Goal: Information Seeking & Learning: Learn about a topic

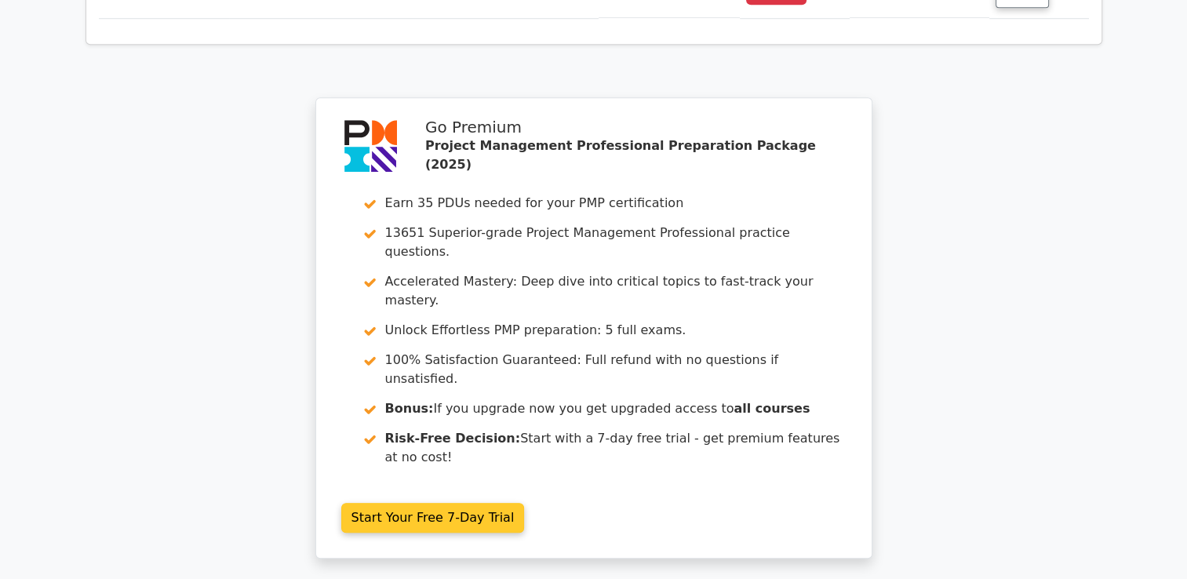
scroll to position [7390, 0]
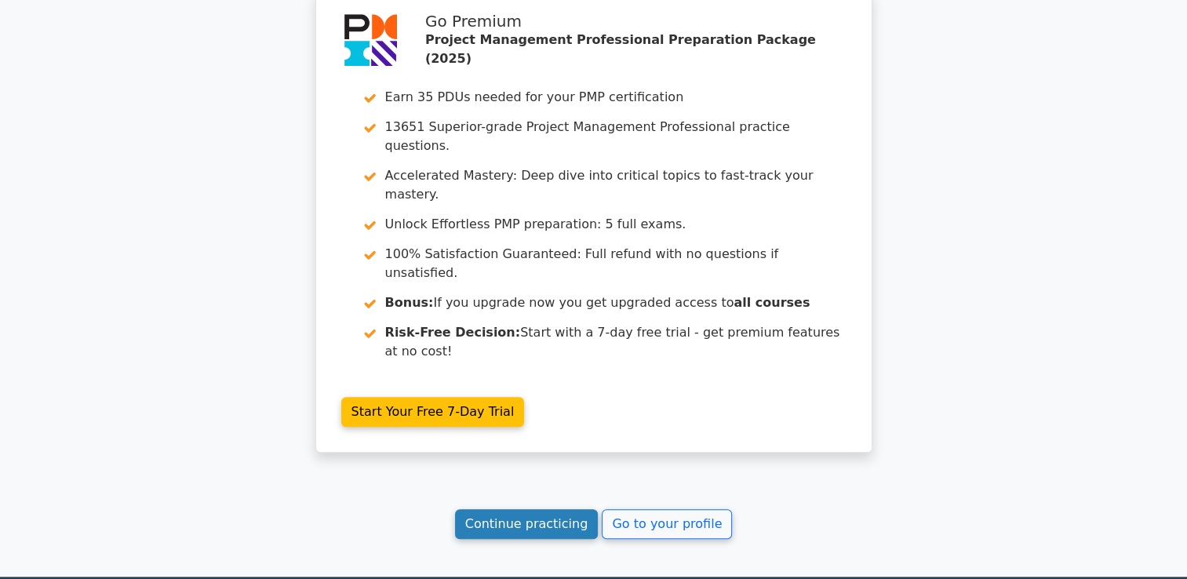
click at [509, 509] on link "Continue practicing" at bounding box center [527, 524] width 144 height 30
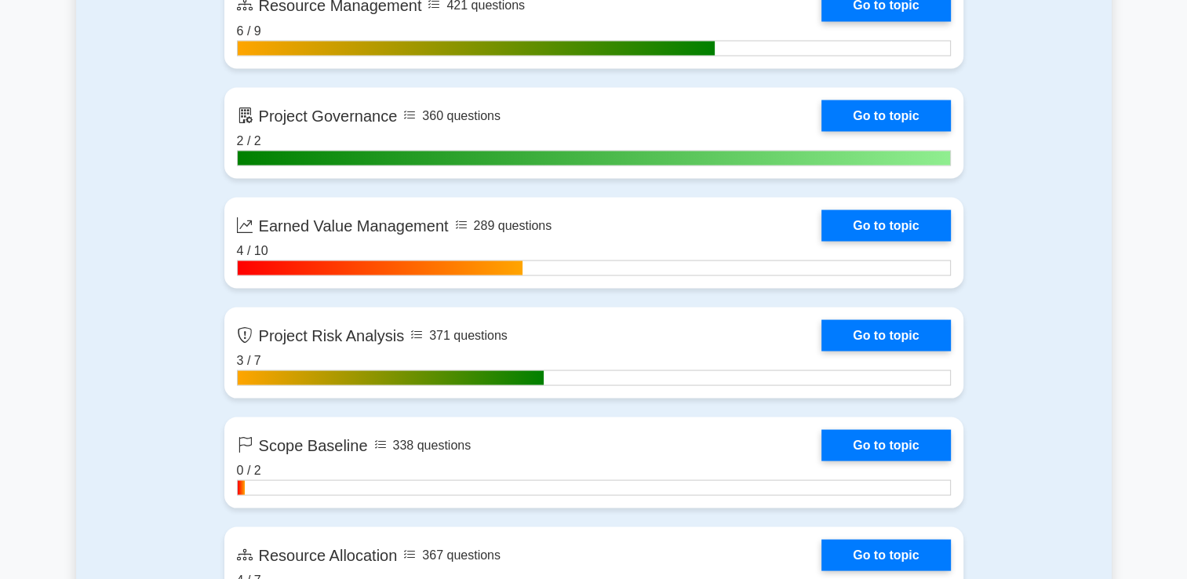
scroll to position [2982, 0]
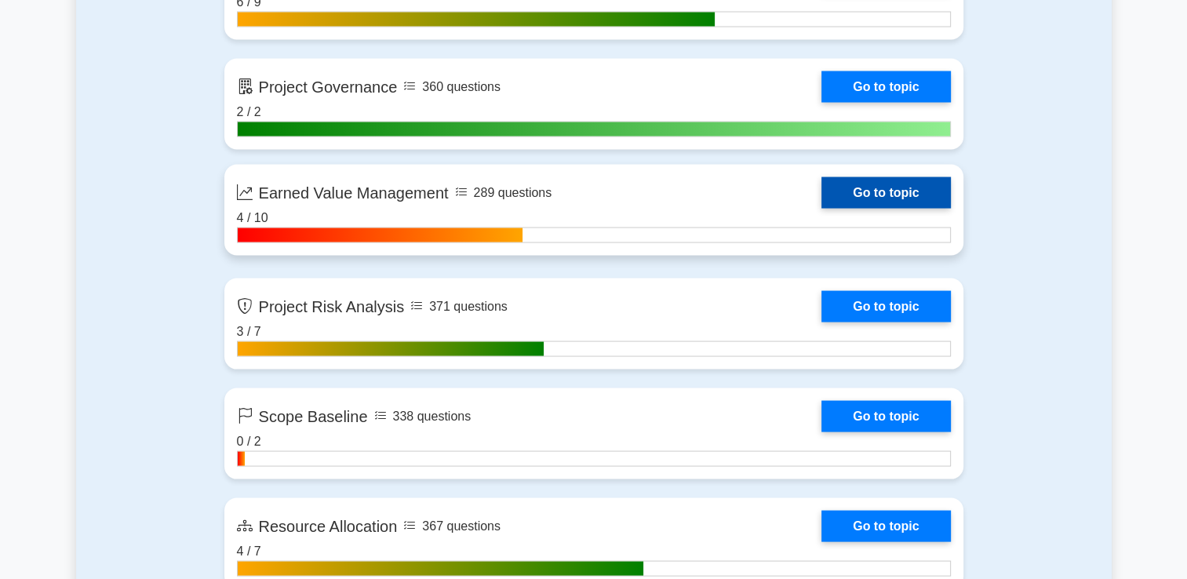
click at [866, 188] on link "Go to topic" at bounding box center [886, 192] width 129 height 31
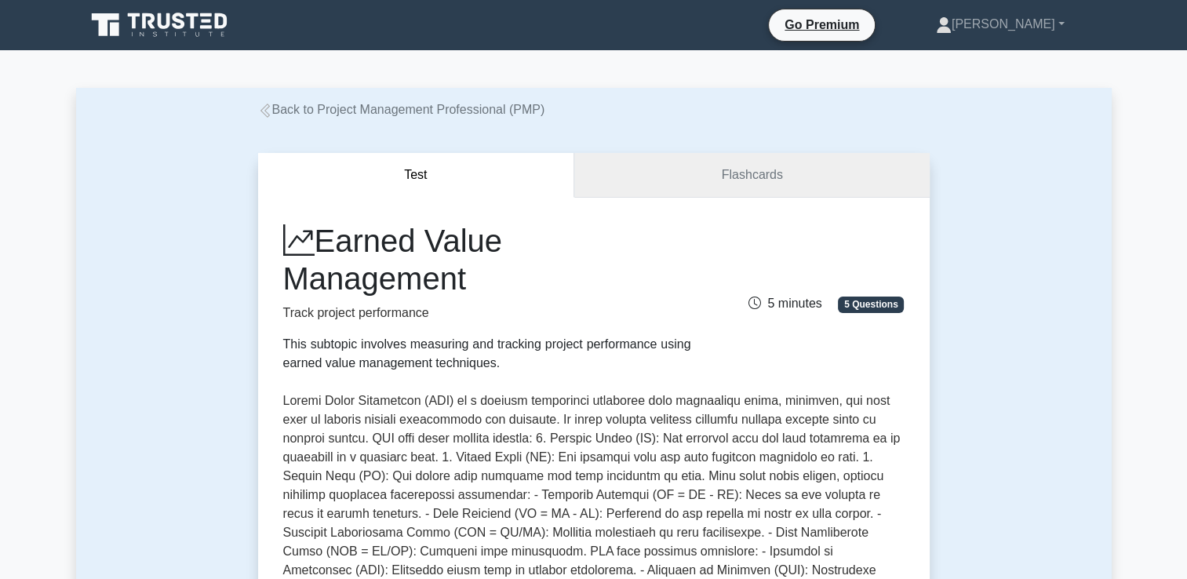
click at [705, 172] on link "Flashcards" at bounding box center [751, 175] width 355 height 45
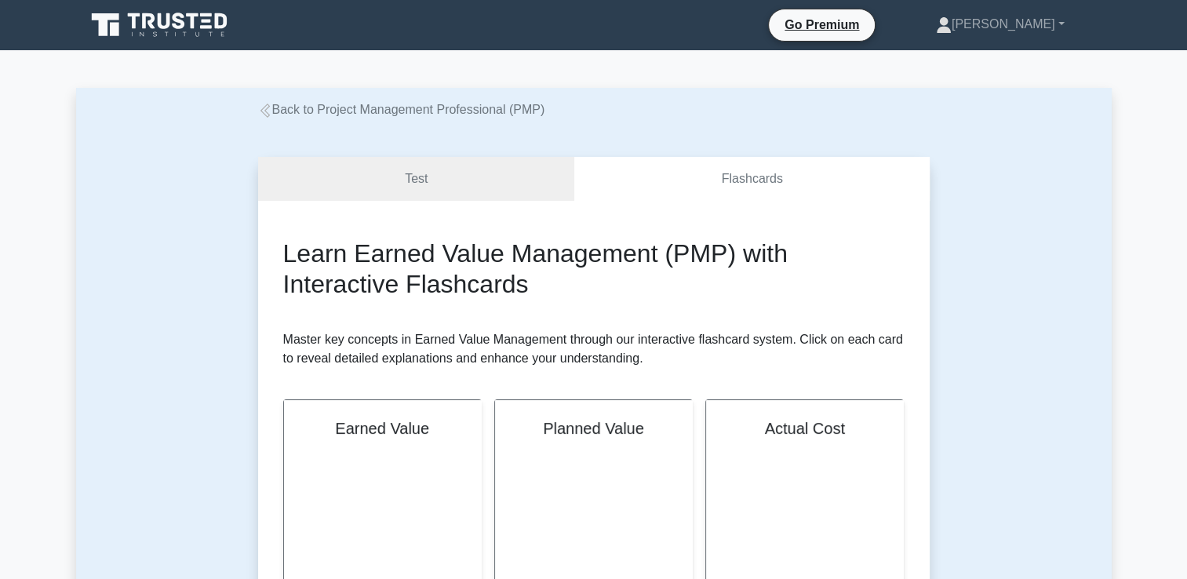
click at [279, 110] on link "Back to Project Management Professional (PMP)" at bounding box center [401, 109] width 287 height 13
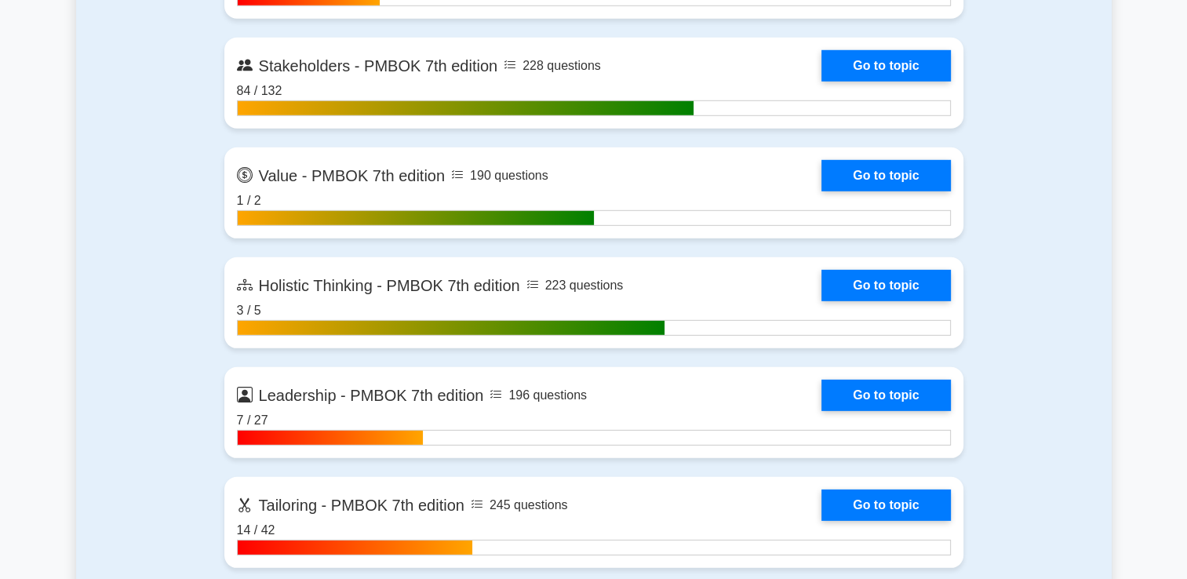
scroll to position [4076, 0]
